Goal: Information Seeking & Learning: Learn about a topic

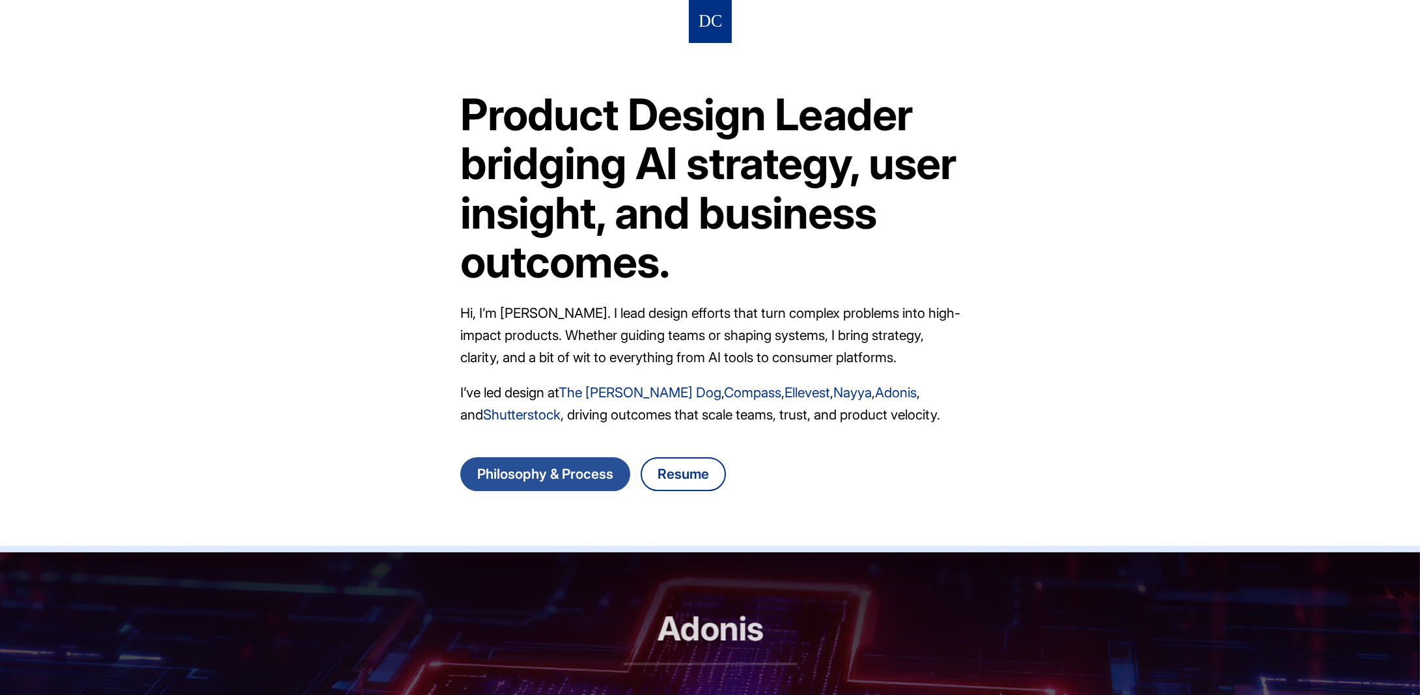
click at [574, 476] on link "Philosophy & Process" at bounding box center [545, 474] width 170 height 34
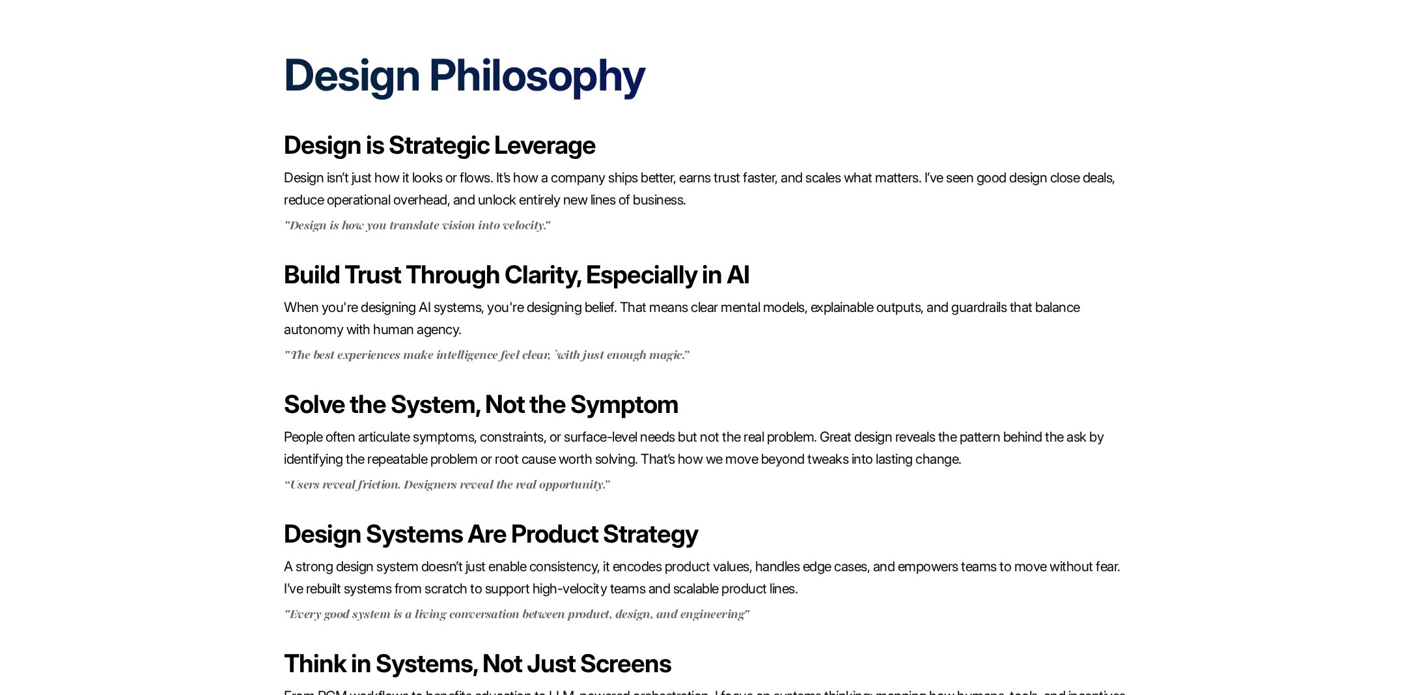
scroll to position [261, 0]
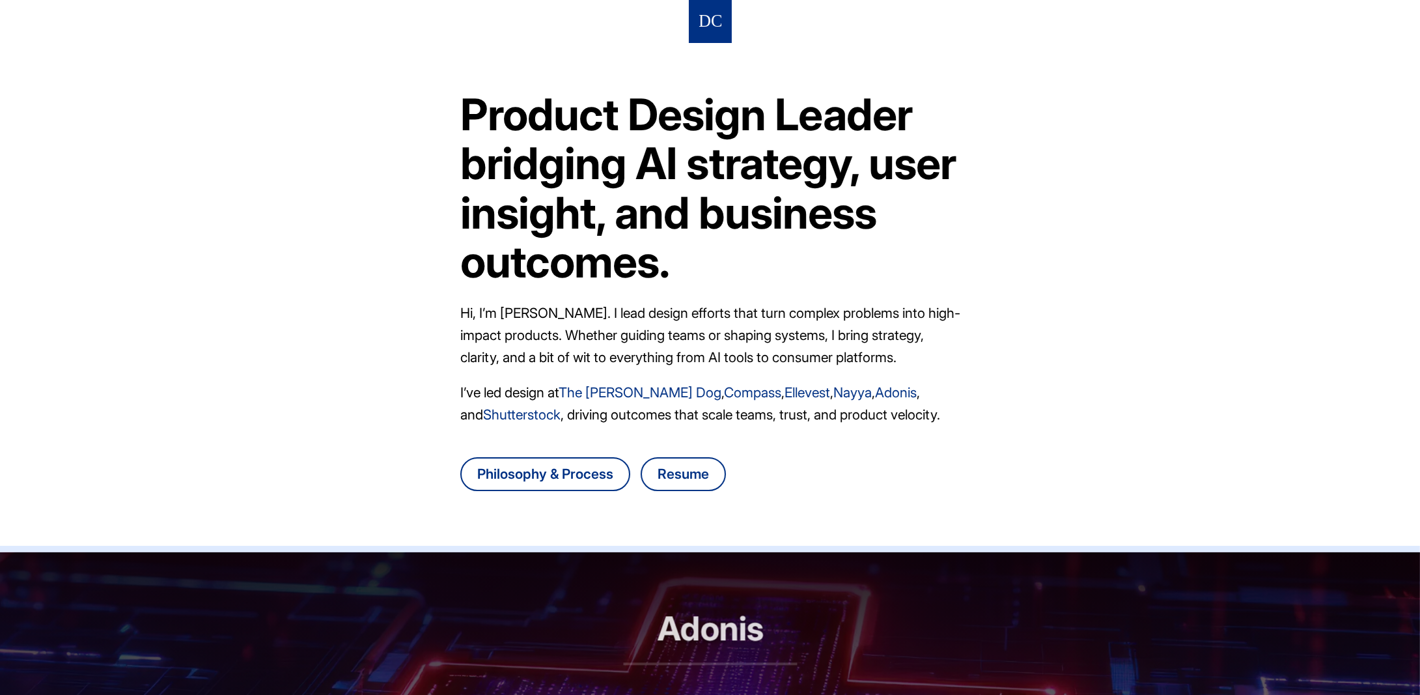
click at [628, 388] on link "The Farmer's Dog" at bounding box center [640, 392] width 163 height 16
click at [730, 399] on link "Compass" at bounding box center [752, 392] width 57 height 16
click at [792, 391] on link "Ellevest" at bounding box center [808, 392] width 46 height 16
click at [834, 386] on link "Nayya" at bounding box center [853, 392] width 38 height 16
click at [883, 393] on link "Adonis" at bounding box center [896, 392] width 42 height 16
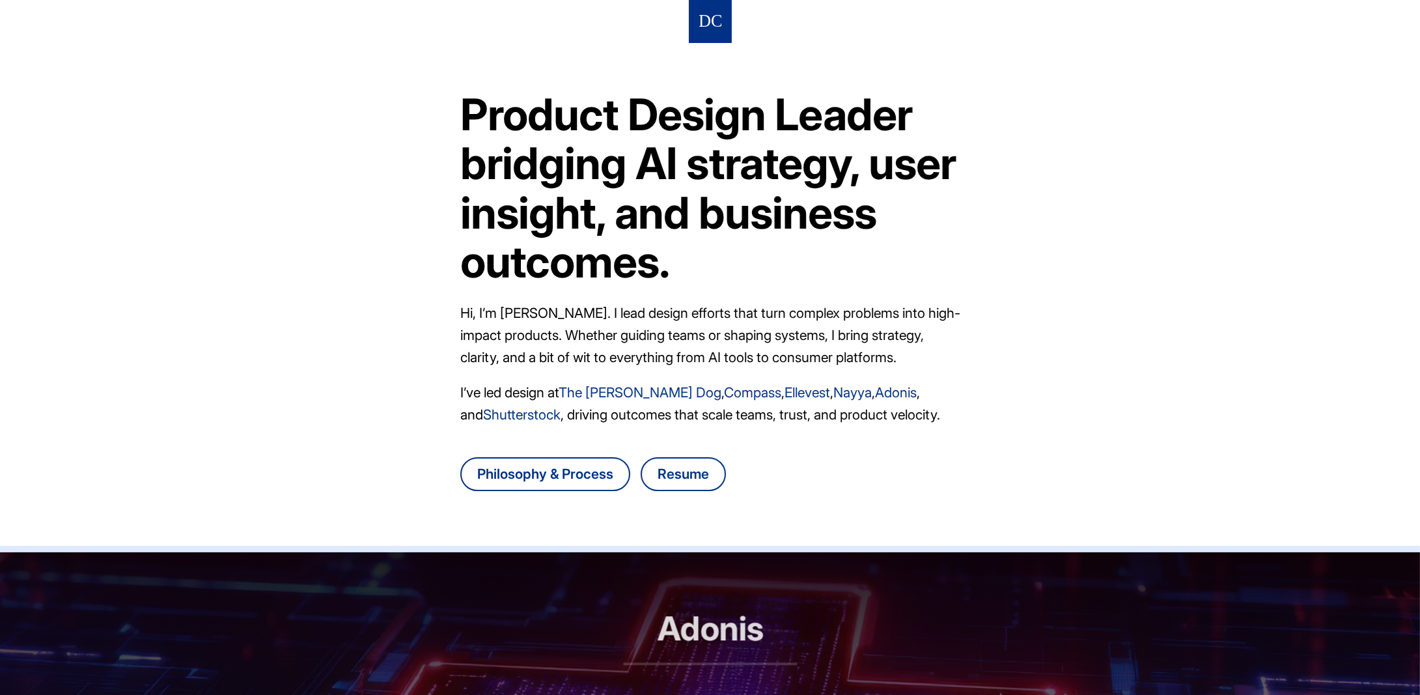
click at [246, 206] on header "Product Design Leader bridging AI strategy, user insight, and business outcomes…" at bounding box center [710, 276] width 1420 height 552
click at [164, 27] on link at bounding box center [710, 21] width 1420 height 43
